Goal: Find specific page/section: Find specific page/section

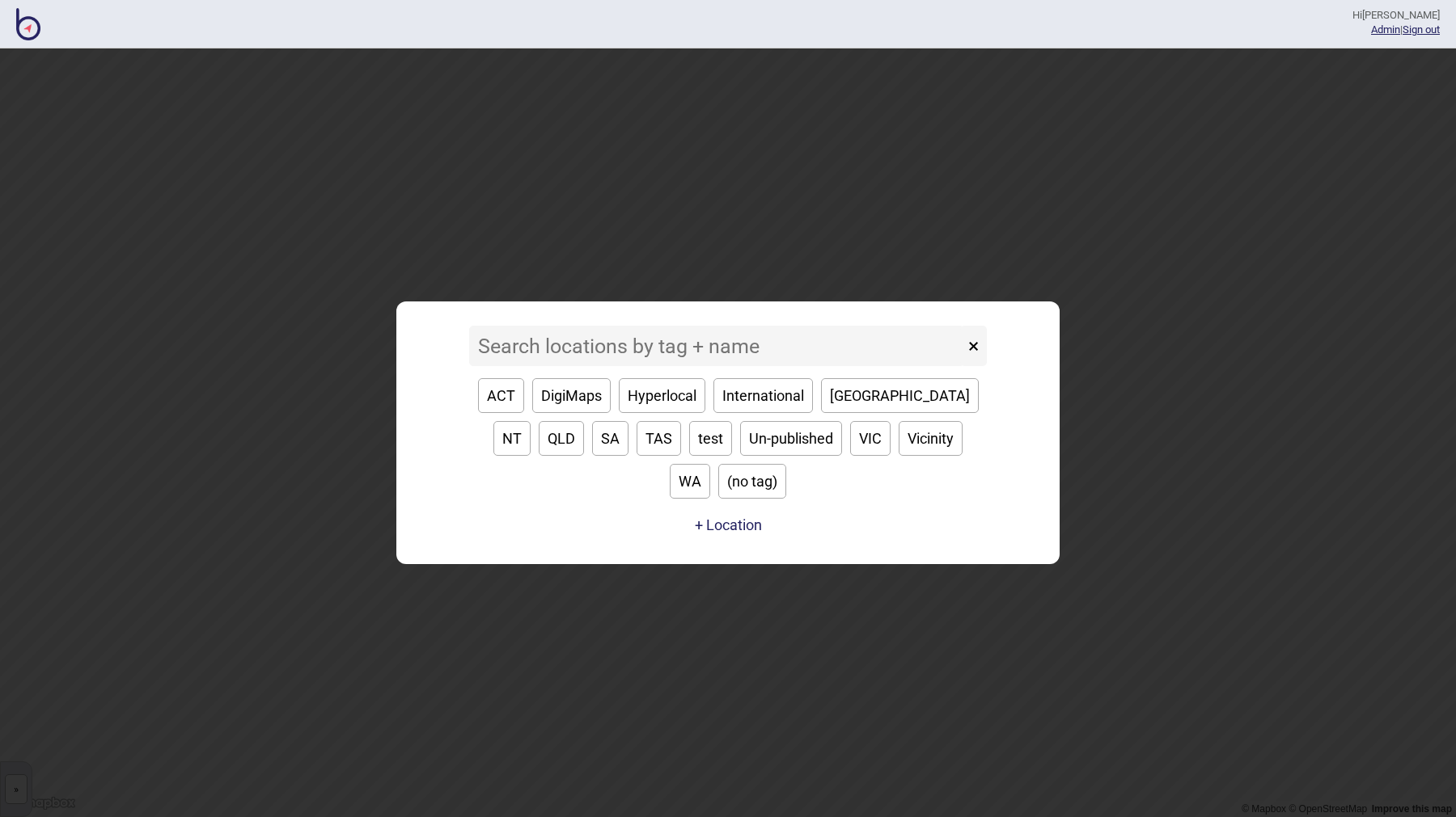
click at [617, 366] on input at bounding box center [717, 346] width 495 height 40
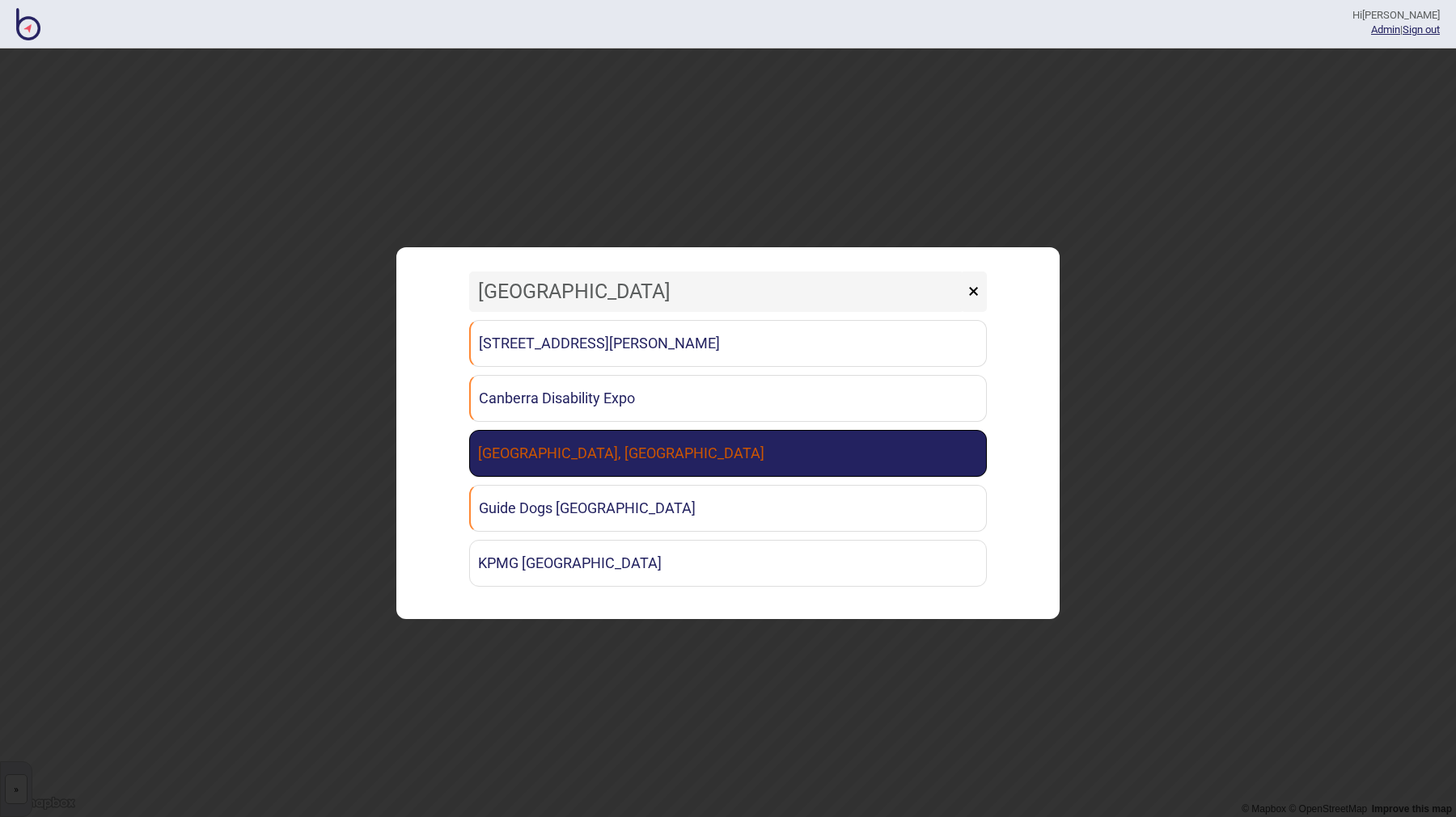
type input "[GEOGRAPHIC_DATA]"
click at [605, 461] on link "[GEOGRAPHIC_DATA], [GEOGRAPHIC_DATA]" at bounding box center [727, 453] width 517 height 47
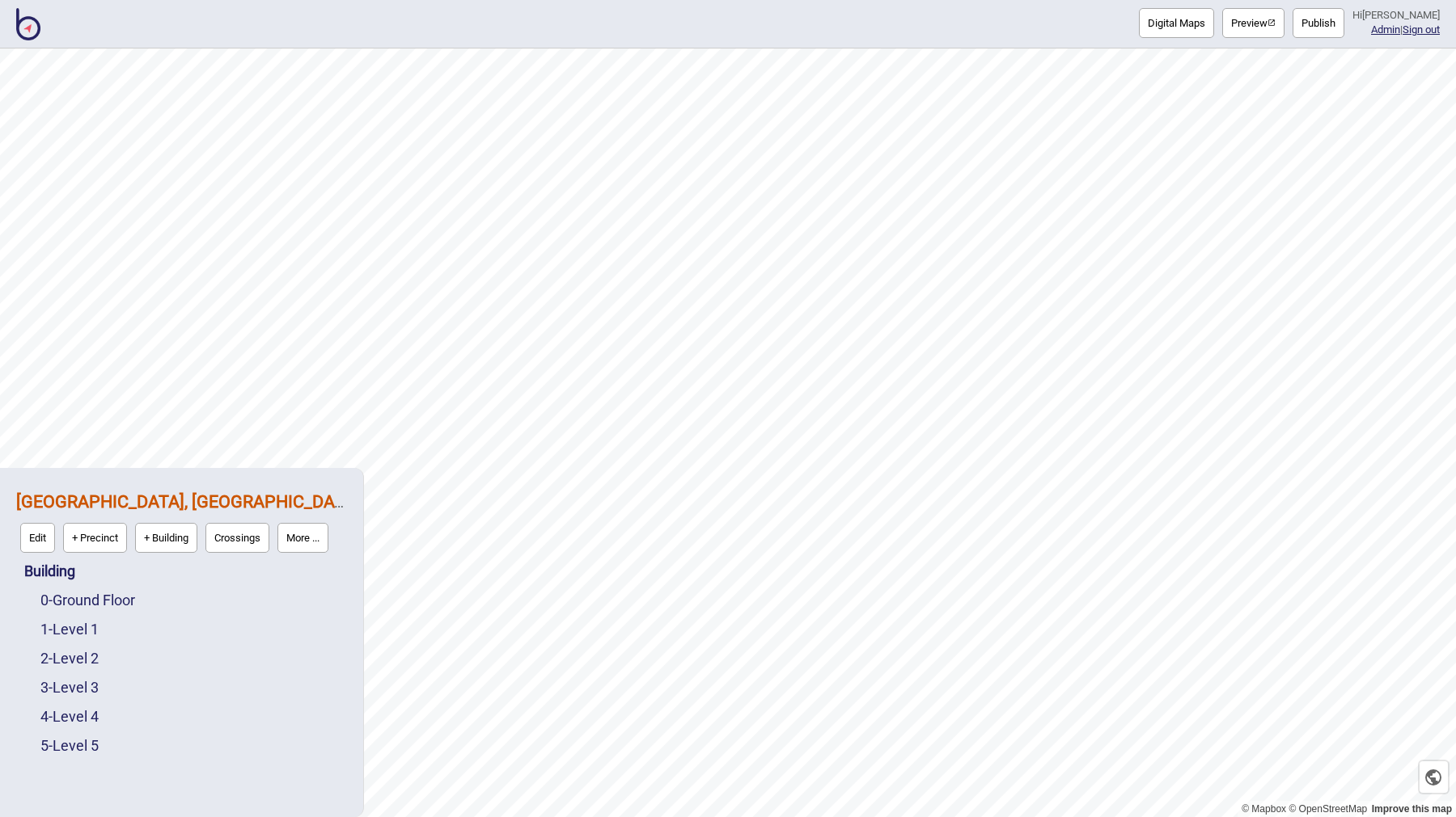
click at [309, 546] on button "More ..." at bounding box center [303, 538] width 51 height 30
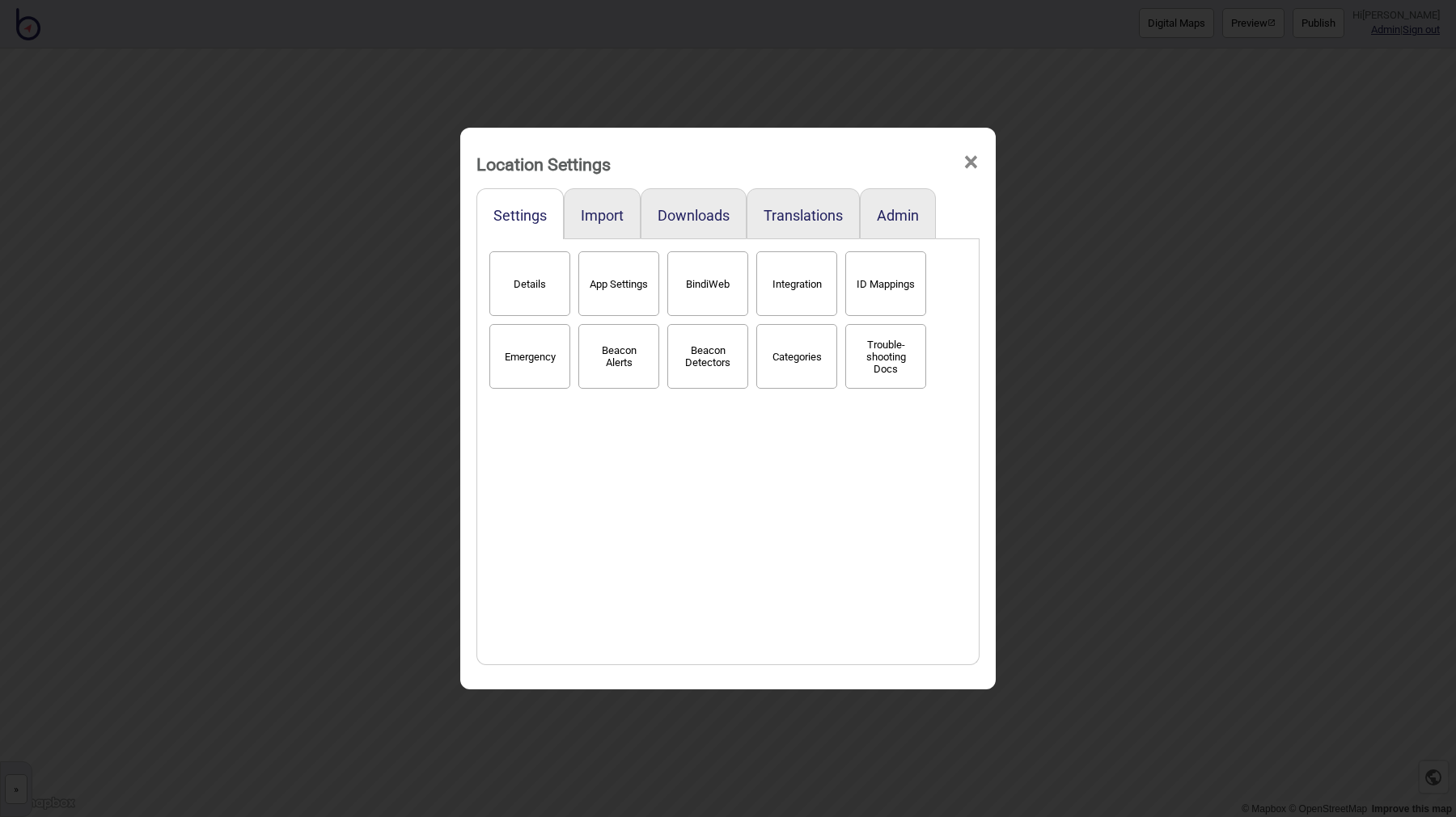
click at [691, 261] on button "BindiWeb" at bounding box center [708, 284] width 81 height 65
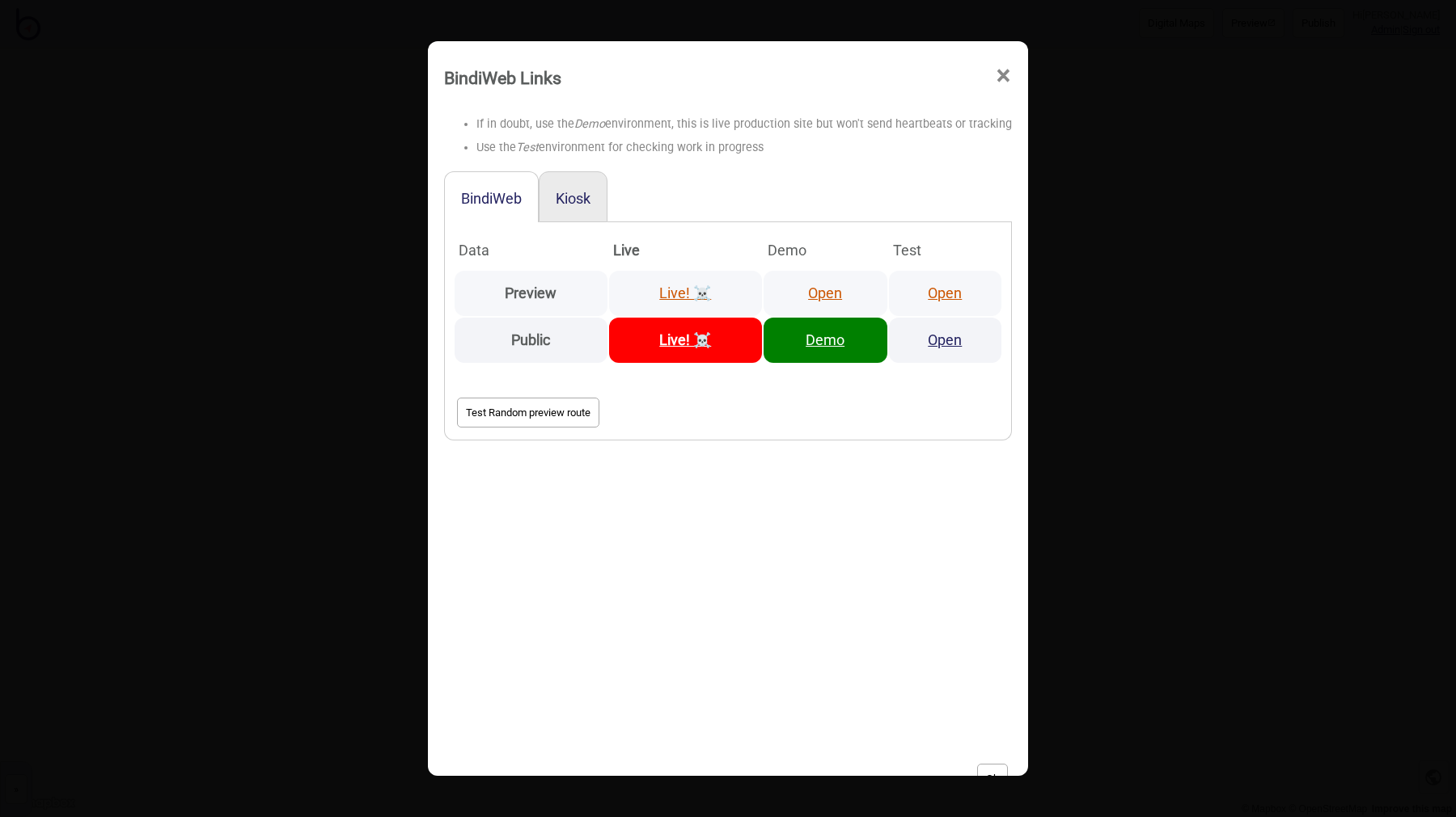
click at [934, 292] on link "Open" at bounding box center [944, 293] width 34 height 17
